Goal: Task Accomplishment & Management: Use online tool/utility

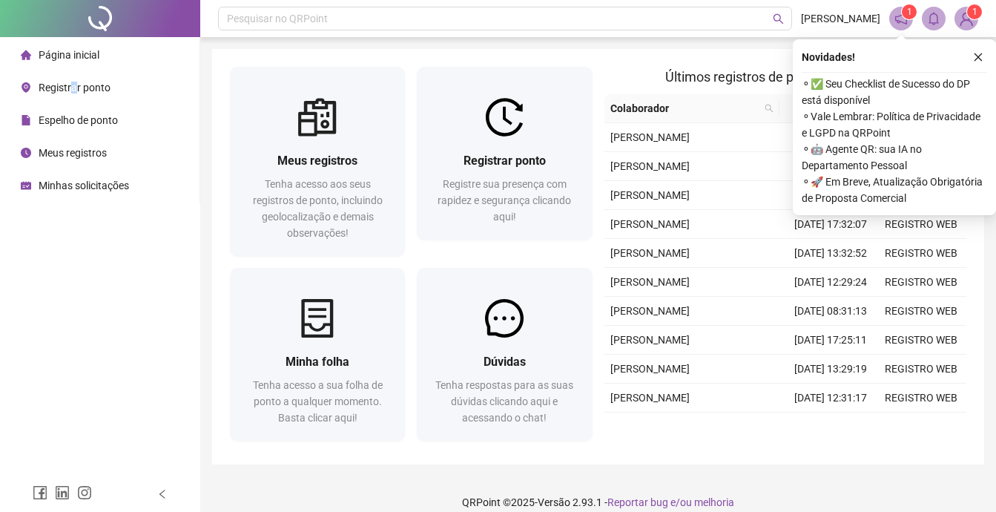
click at [73, 85] on span "Registrar ponto" at bounding box center [75, 88] width 72 height 12
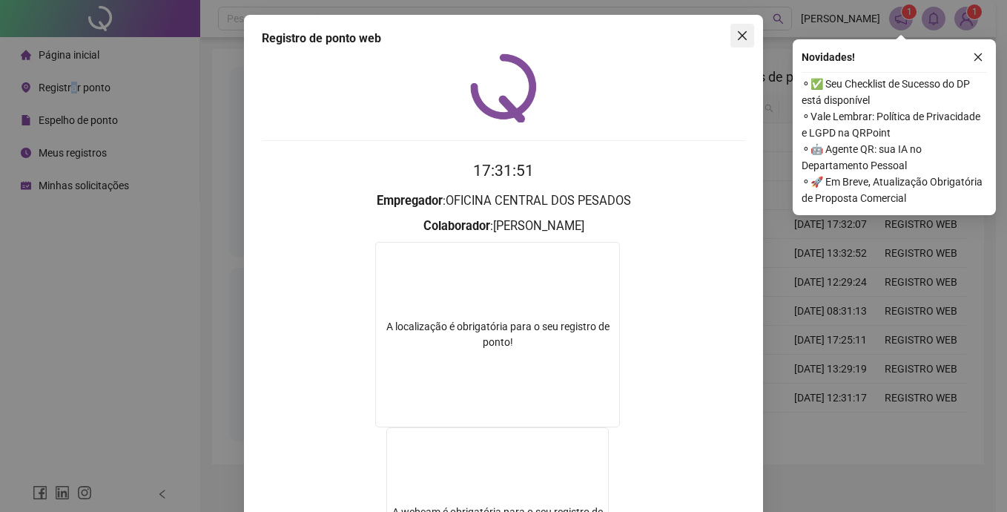
click at [738, 36] on icon "close" at bounding box center [742, 36] width 12 height 12
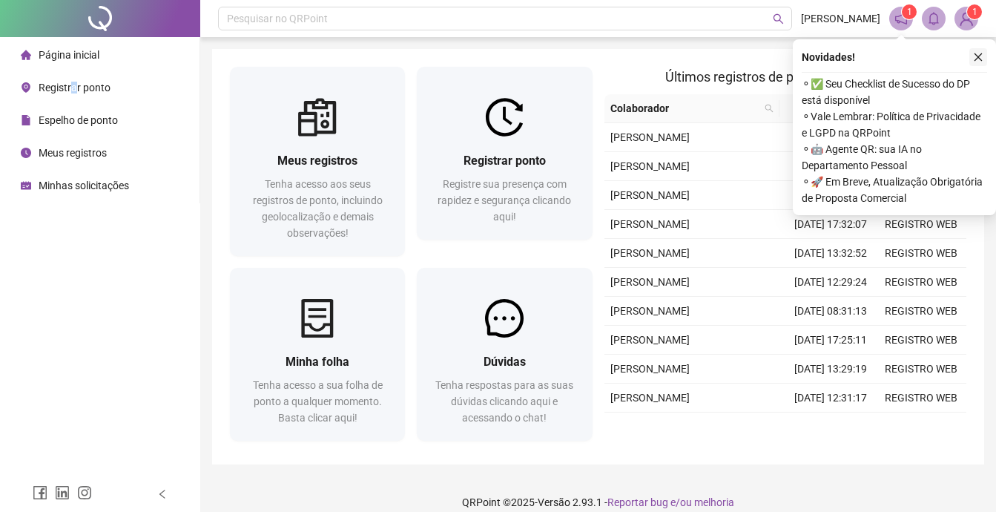
click at [977, 59] on icon "close" at bounding box center [979, 57] width 8 height 8
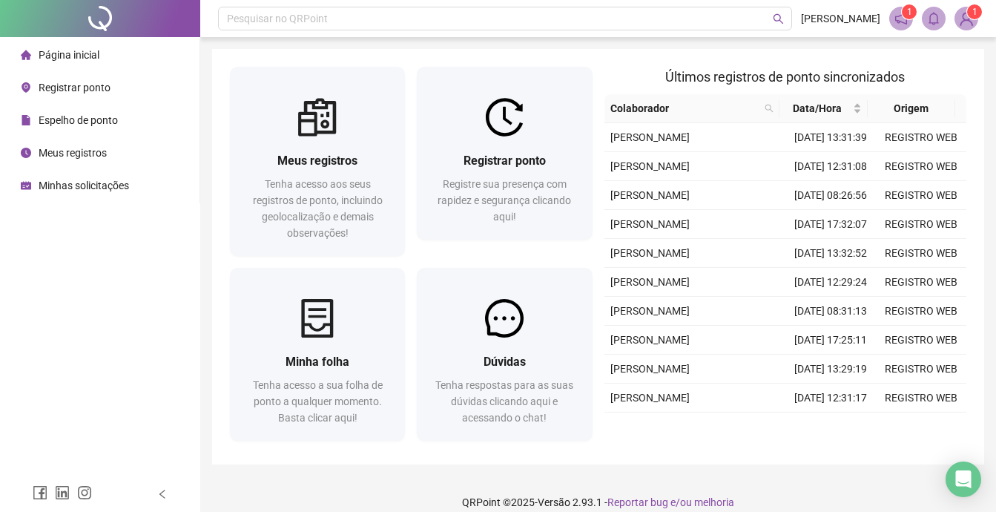
click at [54, 88] on span "Registrar ponto" at bounding box center [75, 88] width 72 height 12
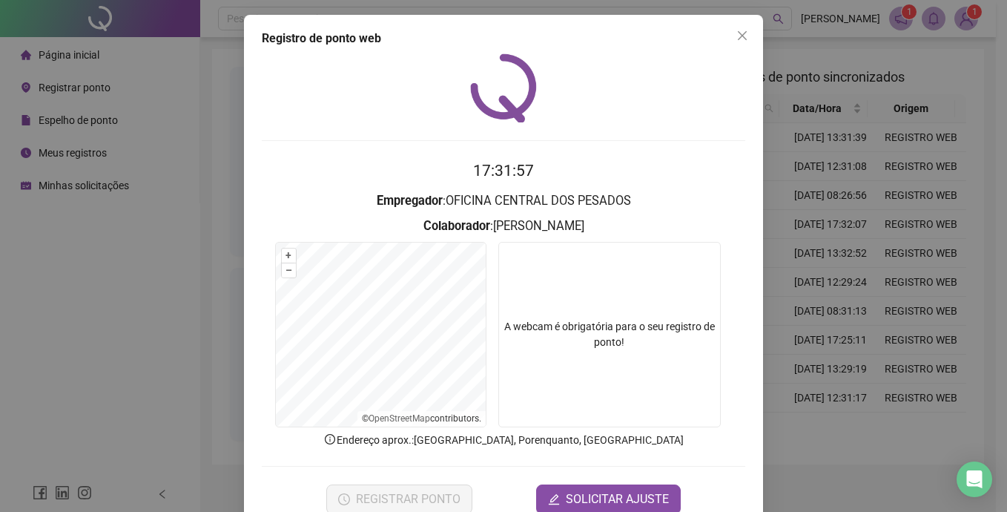
scroll to position [35, 0]
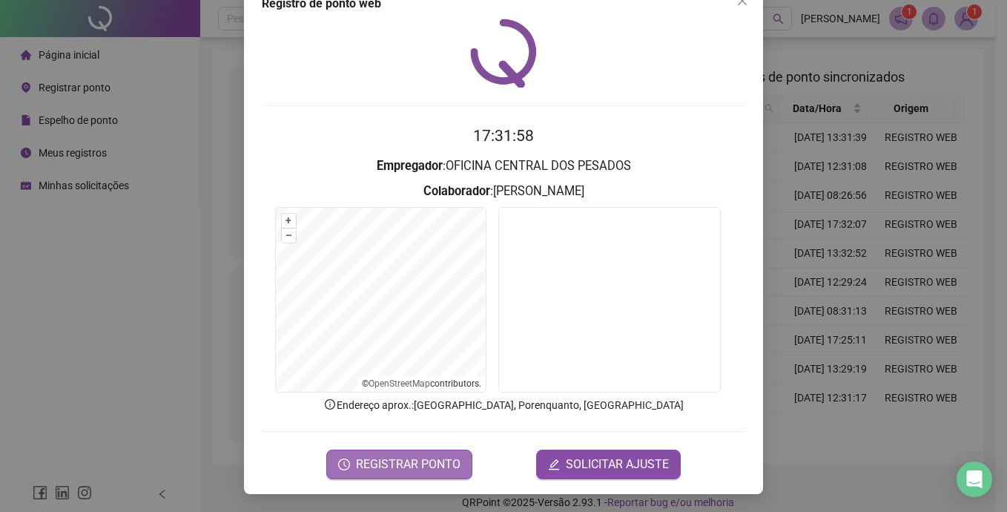
click at [392, 469] on span "REGISTRAR PONTO" at bounding box center [408, 464] width 105 height 18
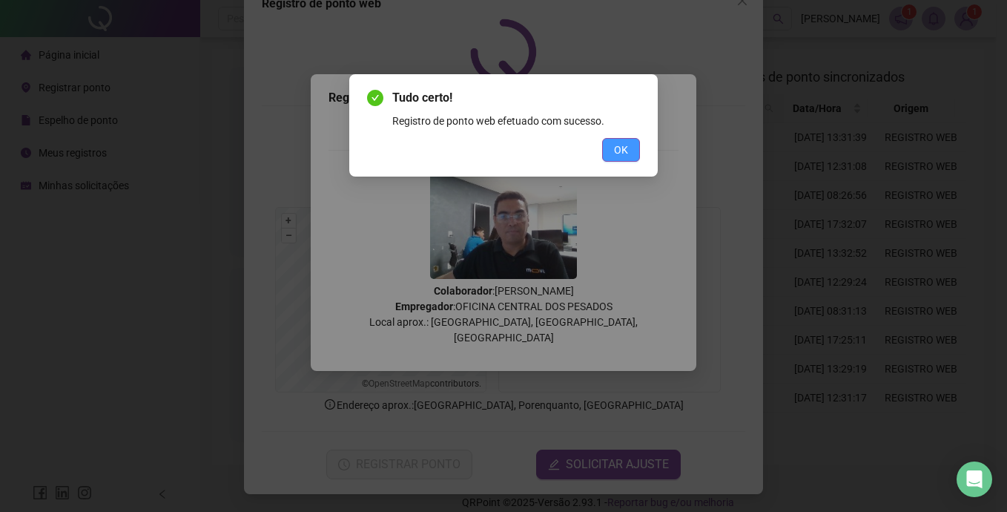
click at [620, 146] on span "OK" at bounding box center [621, 150] width 14 height 16
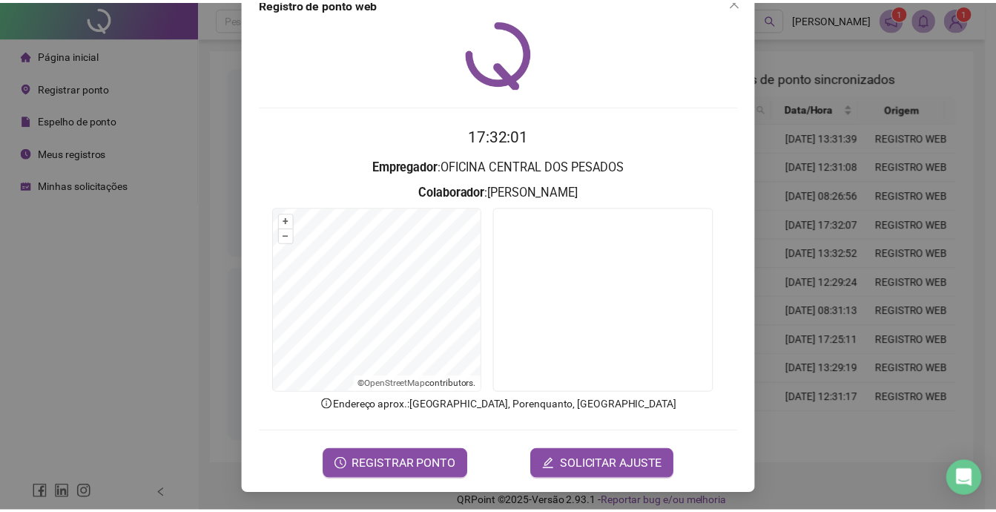
scroll to position [0, 0]
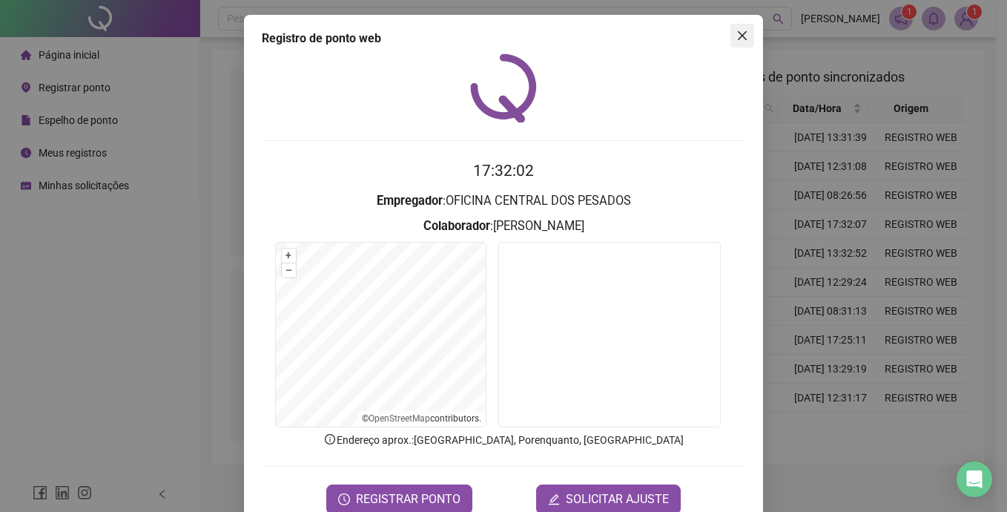
click at [737, 38] on icon "close" at bounding box center [742, 36] width 12 height 12
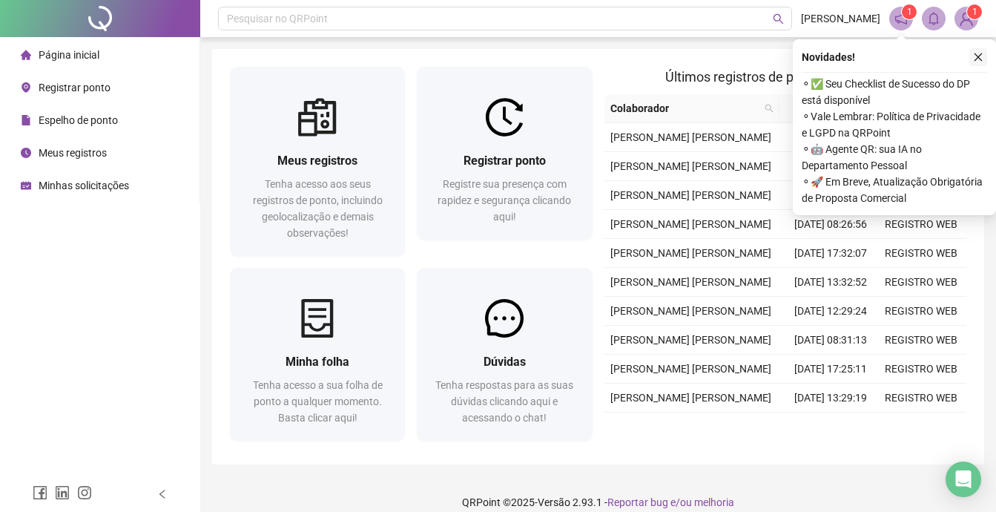
click at [981, 54] on icon "close" at bounding box center [979, 57] width 8 height 8
